Goal: Information Seeking & Learning: Learn about a topic

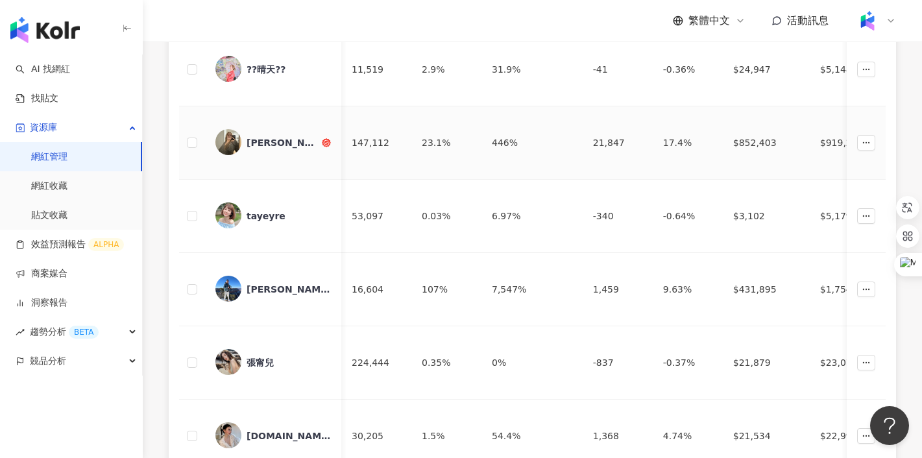
scroll to position [0, 1254]
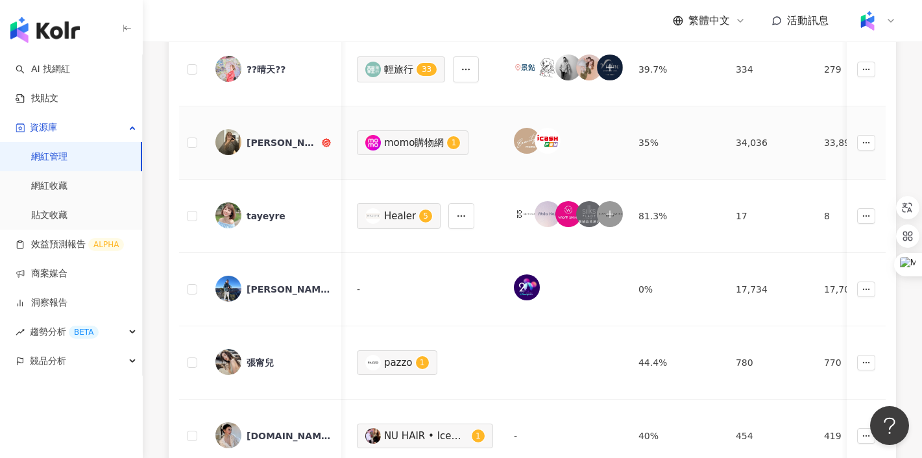
click at [225, 138] on img at bounding box center [228, 142] width 26 height 26
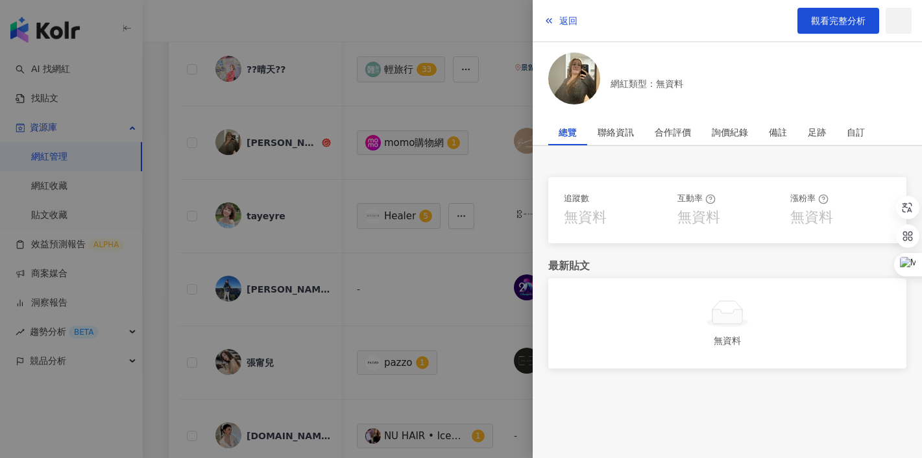
click at [585, 77] on img at bounding box center [574, 79] width 52 height 52
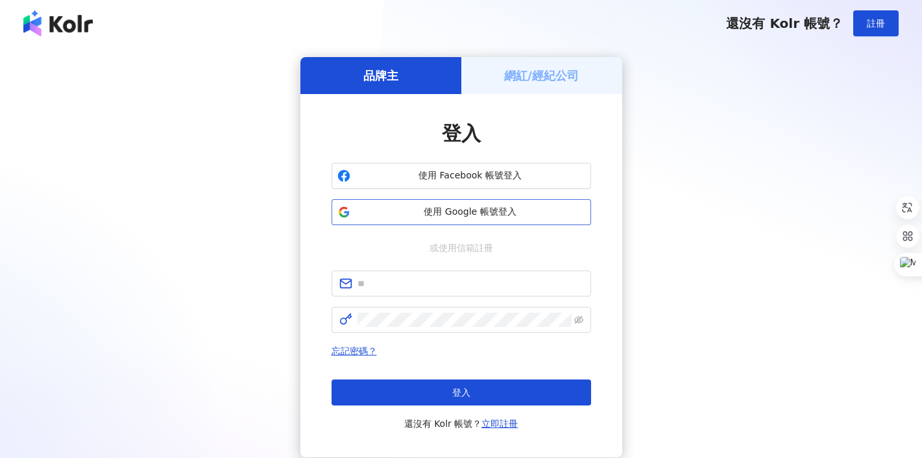
click at [498, 213] on span "使用 Google 帳號登入" at bounding box center [471, 212] width 230 height 13
click at [613, 92] on div "網紅/經紀公司" at bounding box center [541, 75] width 161 height 37
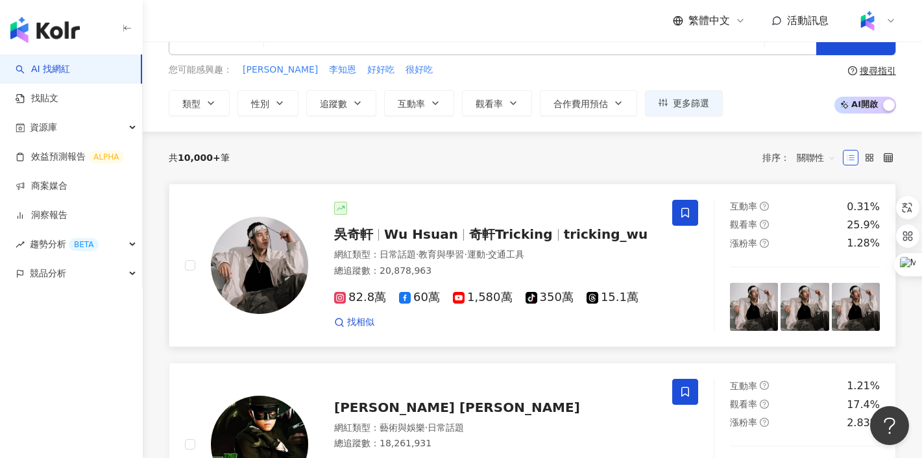
scroll to position [43, 0]
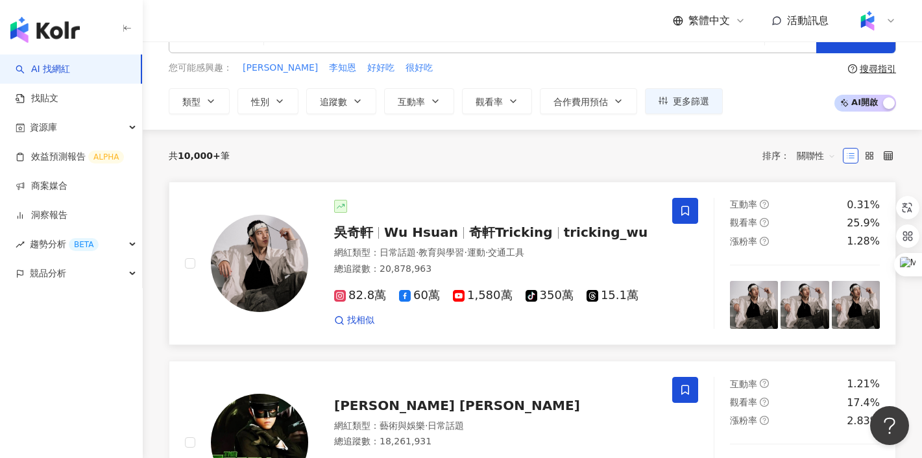
click at [255, 263] on img at bounding box center [259, 263] width 97 height 97
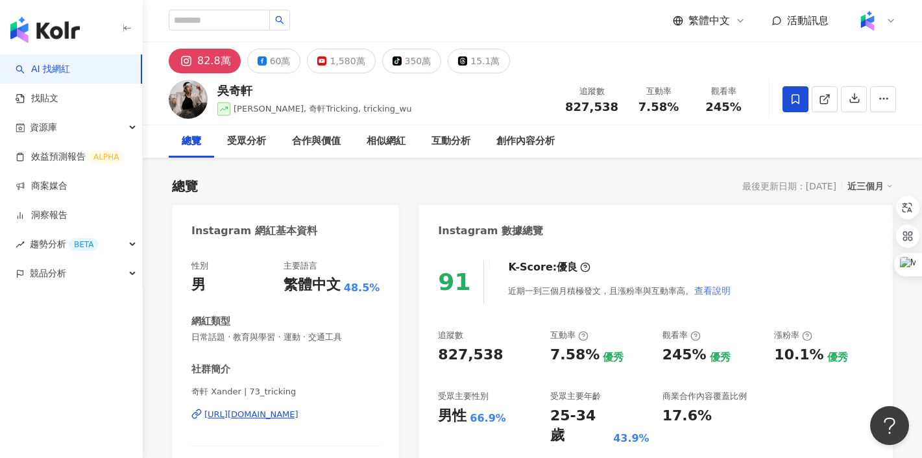
click at [707, 294] on span "查看說明" at bounding box center [712, 291] width 36 height 10
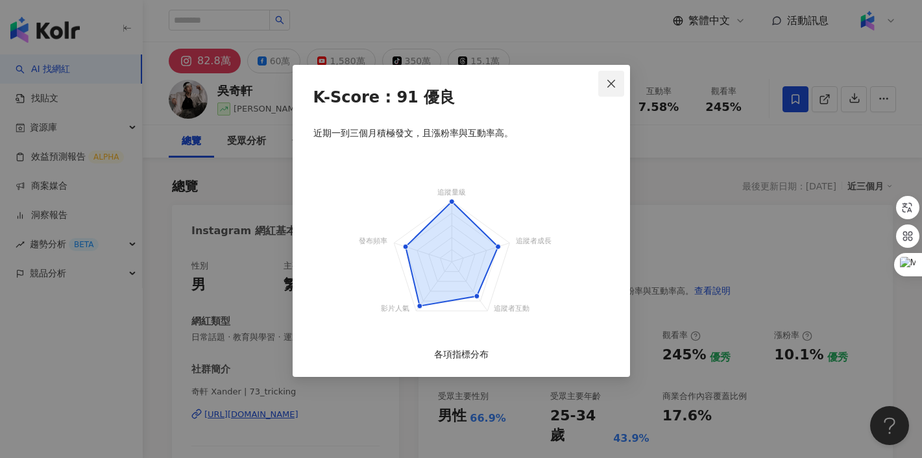
click at [611, 86] on icon "close" at bounding box center [611, 84] width 10 height 10
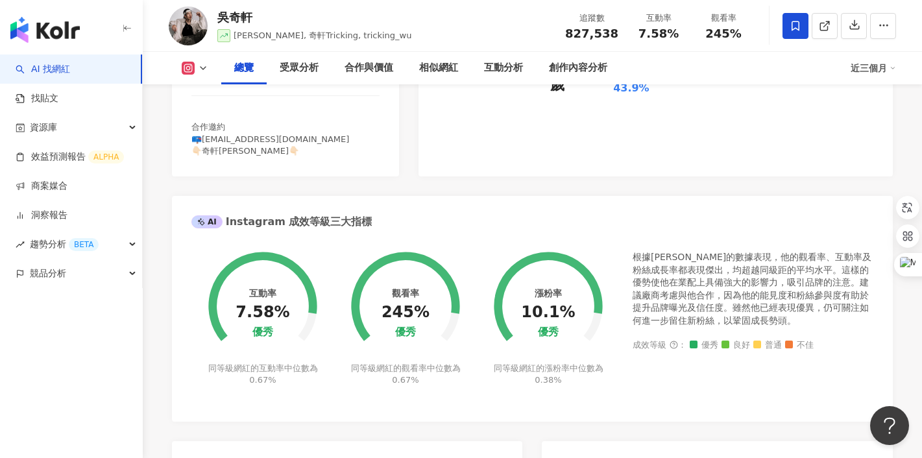
scroll to position [352, 0]
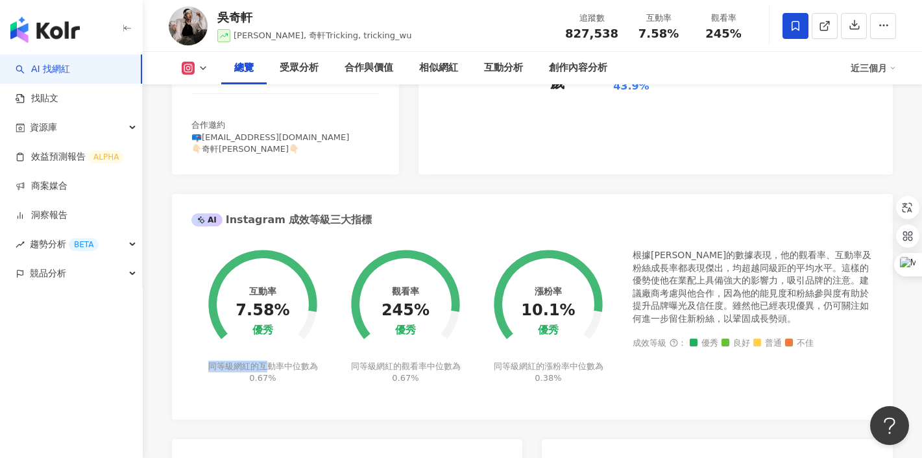
drag, startPoint x: 208, startPoint y: 366, endPoint x: 271, endPoint y: 371, distance: 63.8
click at [271, 371] on div "同等級網紅的互動率中位數為 0.67%" at bounding box center [263, 372] width 114 height 23
click at [244, 370] on div "同等級網紅的互動率中位數為 0.67%" at bounding box center [263, 372] width 114 height 23
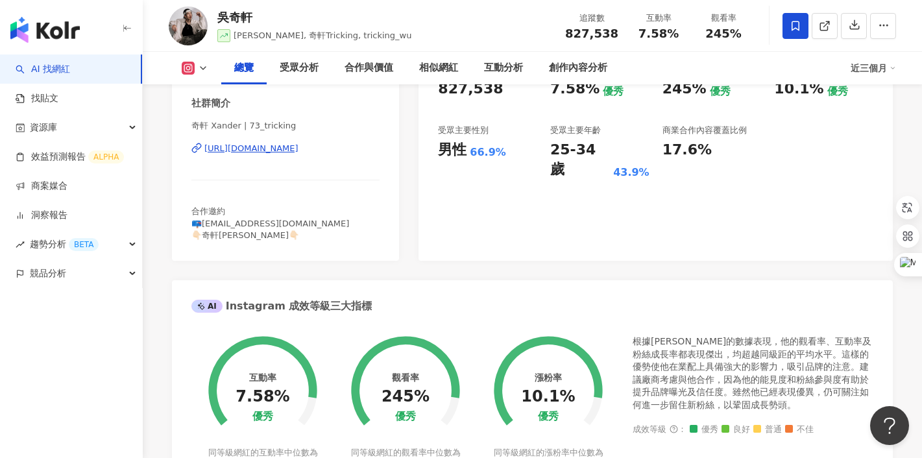
scroll to position [246, 0]
